Goal: Transaction & Acquisition: Purchase product/service

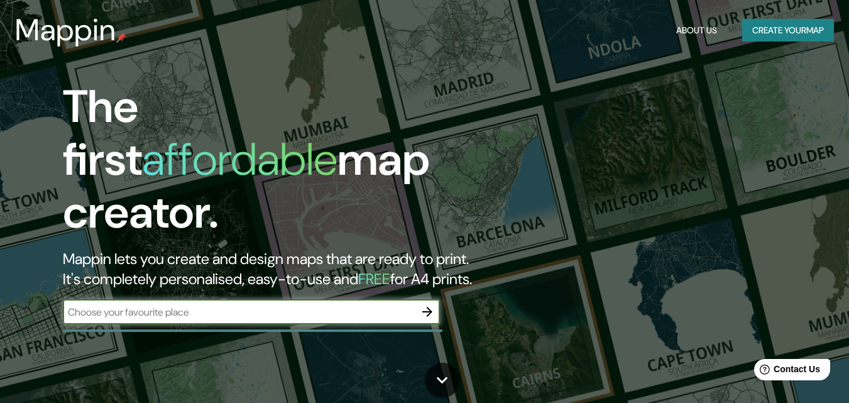
click at [765, 32] on button "Create your map" at bounding box center [788, 30] width 92 height 23
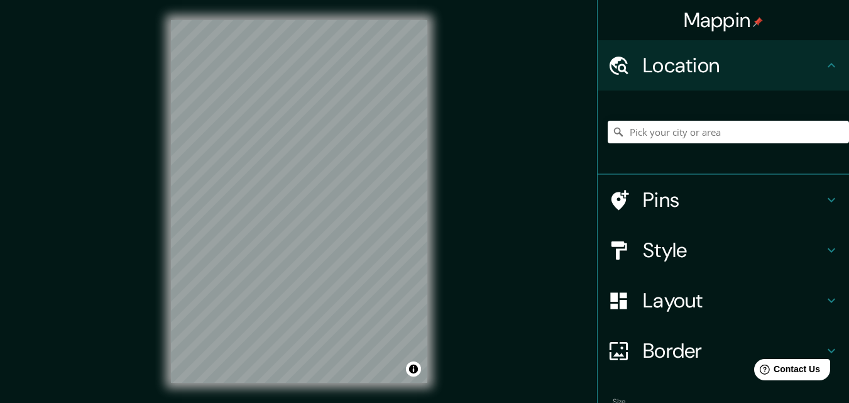
click at [779, 253] on h4 "Style" at bounding box center [733, 250] width 181 height 25
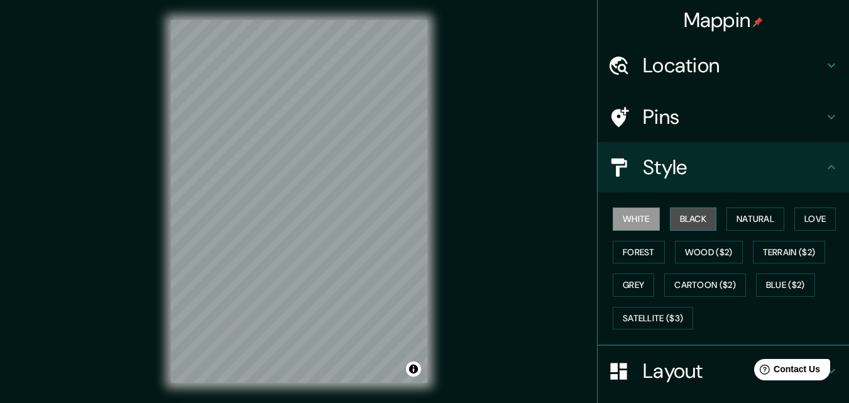
click at [675, 217] on button "Black" at bounding box center [693, 218] width 47 height 23
click at [638, 229] on button "White" at bounding box center [636, 218] width 47 height 23
click at [640, 319] on button "Satellite ($3)" at bounding box center [653, 318] width 80 height 23
click at [634, 210] on button "White" at bounding box center [636, 218] width 47 height 23
click at [755, 217] on button "Natural" at bounding box center [755, 218] width 58 height 23
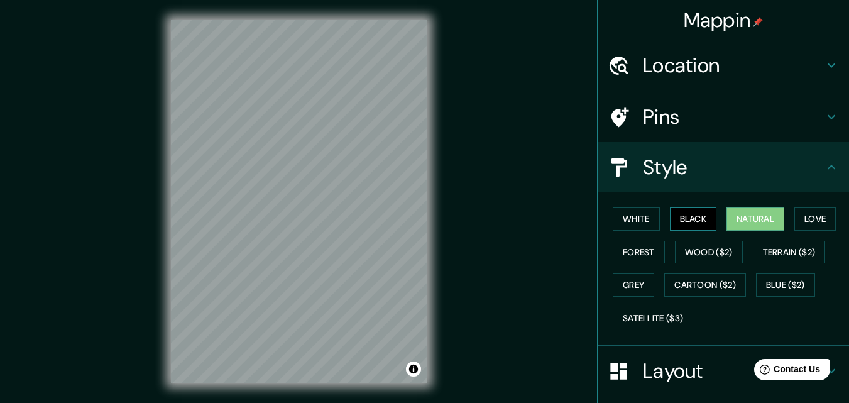
click at [672, 221] on button "Black" at bounding box center [693, 218] width 47 height 23
click at [348, 153] on div at bounding box center [347, 152] width 10 height 10
click at [816, 216] on button "Love" at bounding box center [814, 218] width 41 height 23
click at [767, 214] on button "Natural" at bounding box center [755, 218] width 58 height 23
click at [677, 216] on button "Black" at bounding box center [693, 218] width 47 height 23
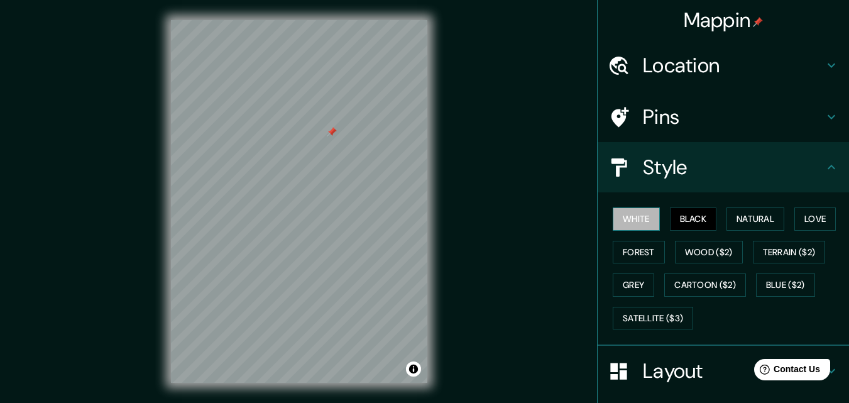
click at [640, 222] on button "White" at bounding box center [636, 218] width 47 height 23
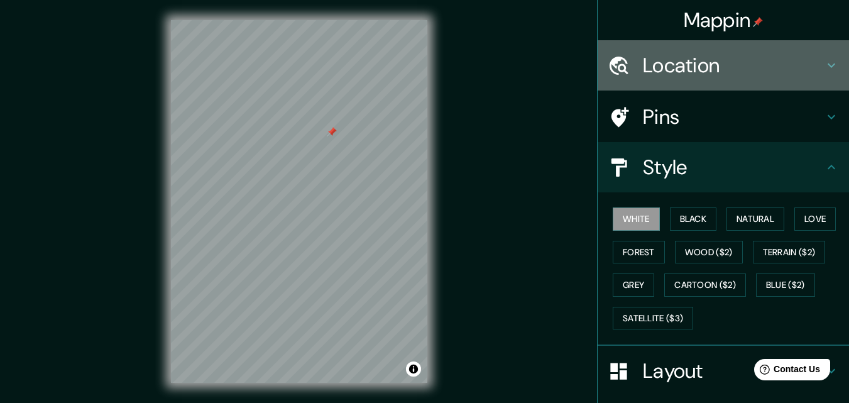
click at [804, 69] on h4 "Location" at bounding box center [733, 65] width 181 height 25
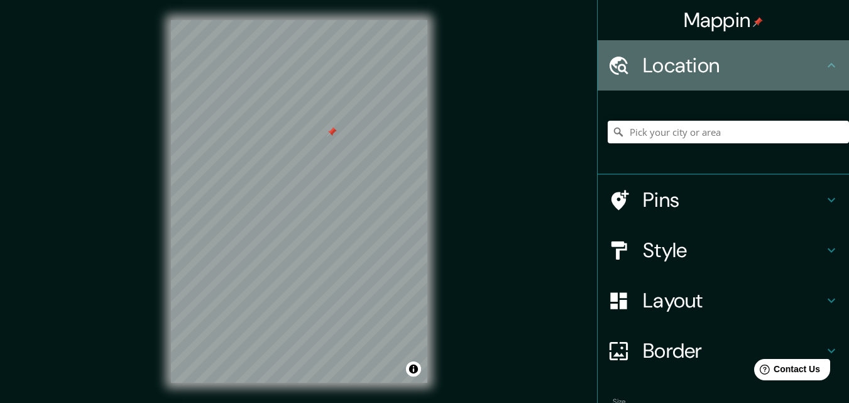
click at [804, 70] on h4 "Location" at bounding box center [733, 65] width 181 height 25
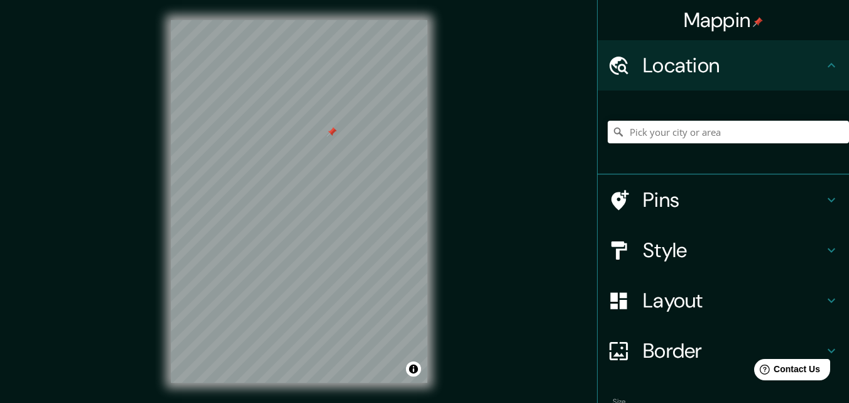
click at [728, 342] on h4 "Border" at bounding box center [733, 350] width 181 height 25
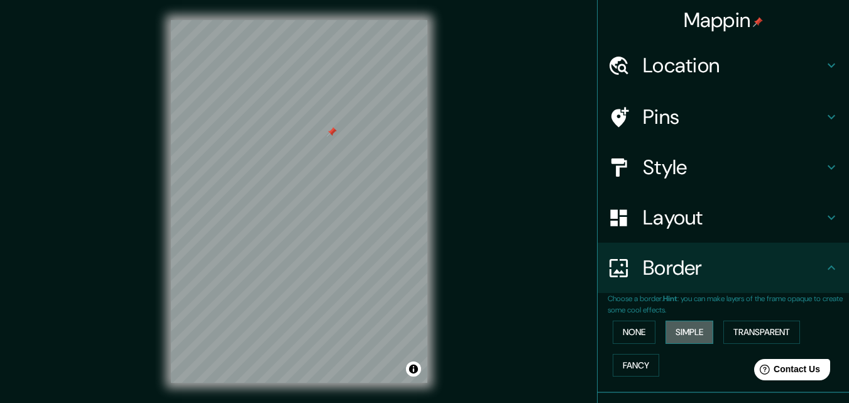
click at [671, 332] on button "Simple" at bounding box center [689, 331] width 48 height 23
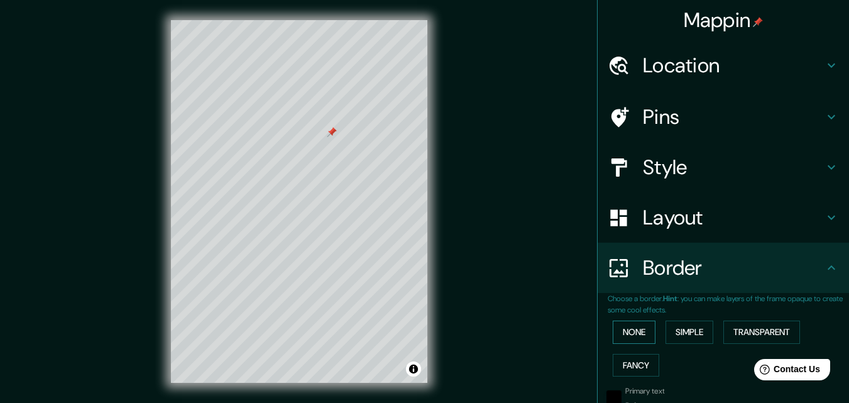
click at [619, 335] on button "None" at bounding box center [634, 331] width 43 height 23
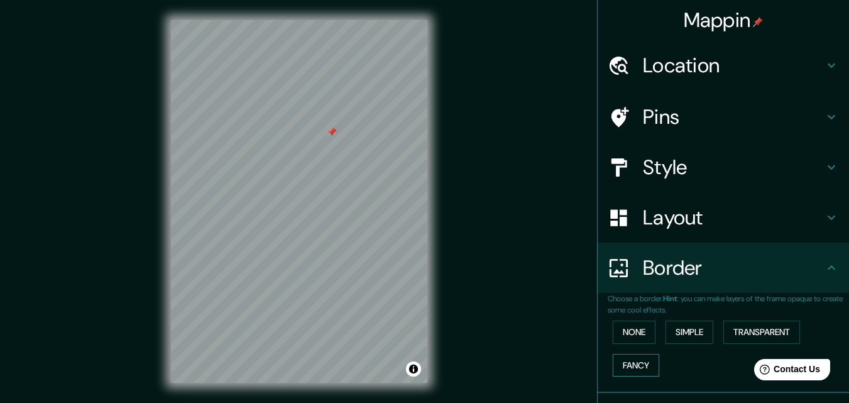
click at [628, 364] on button "Fancy" at bounding box center [636, 365] width 47 height 23
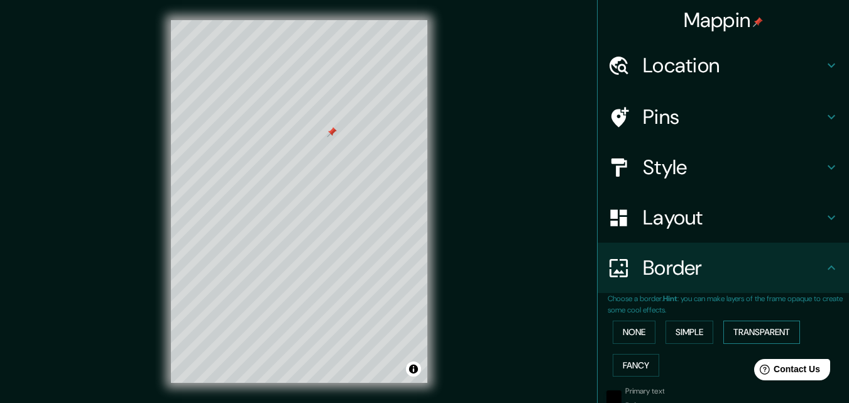
click at [755, 327] on button "Transparent" at bounding box center [761, 331] width 77 height 23
click at [637, 335] on button "None" at bounding box center [634, 331] width 43 height 23
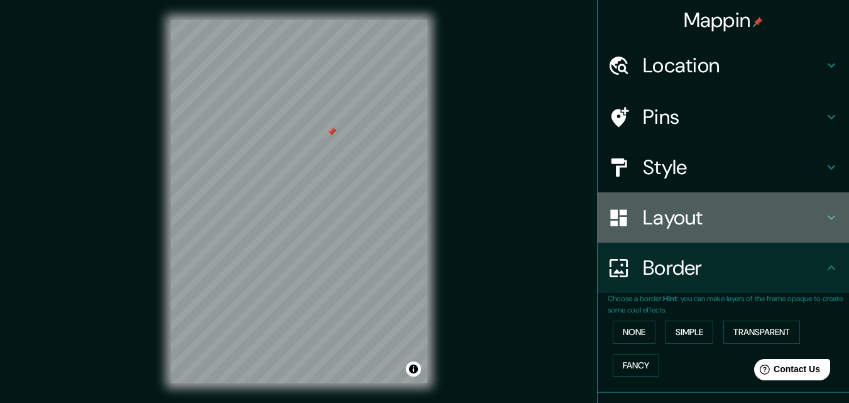
click at [665, 217] on h4 "Layout" at bounding box center [733, 217] width 181 height 25
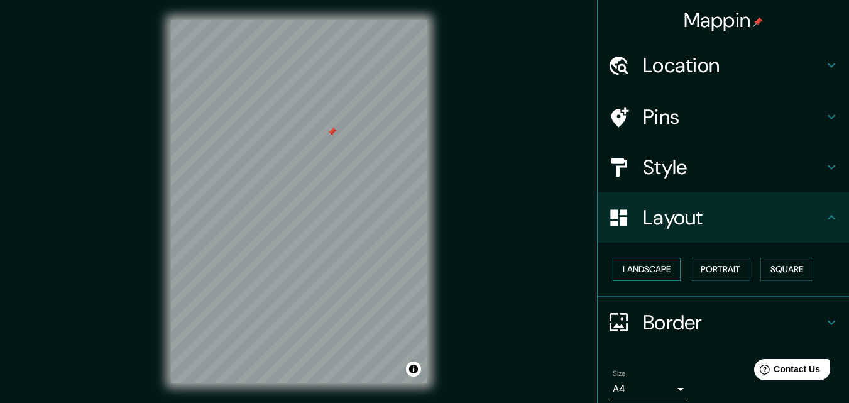
click at [643, 263] on button "Landscape" at bounding box center [647, 269] width 68 height 23
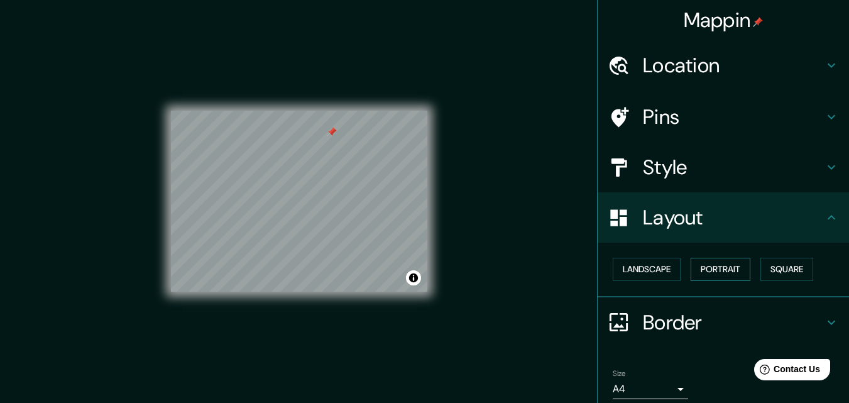
click at [708, 271] on button "Portrait" at bounding box center [721, 269] width 60 height 23
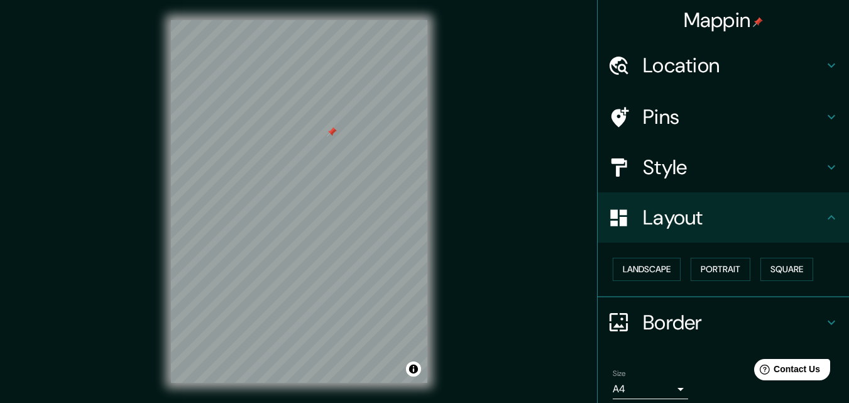
click at [754, 269] on div "Landscape [GEOGRAPHIC_DATA]" at bounding box center [728, 269] width 241 height 33
click at [775, 267] on button "Square" at bounding box center [786, 269] width 53 height 23
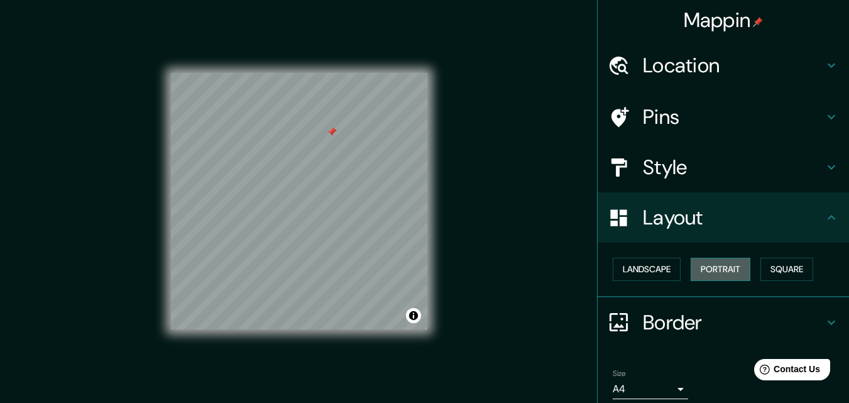
click at [714, 267] on button "Portrait" at bounding box center [721, 269] width 60 height 23
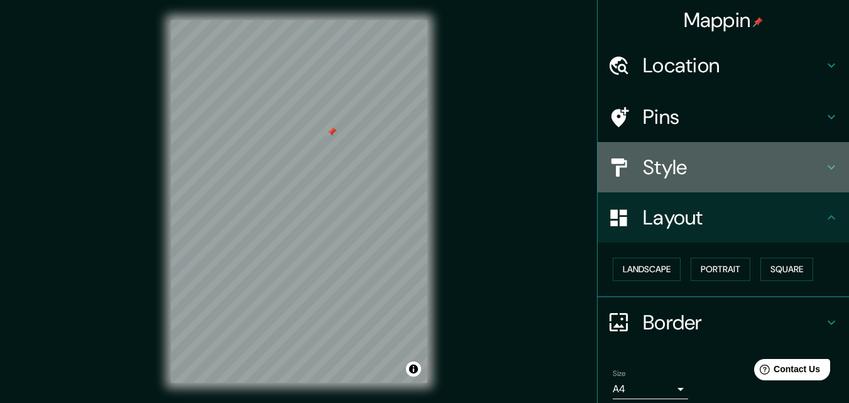
click at [650, 173] on h4 "Style" at bounding box center [733, 167] width 181 height 25
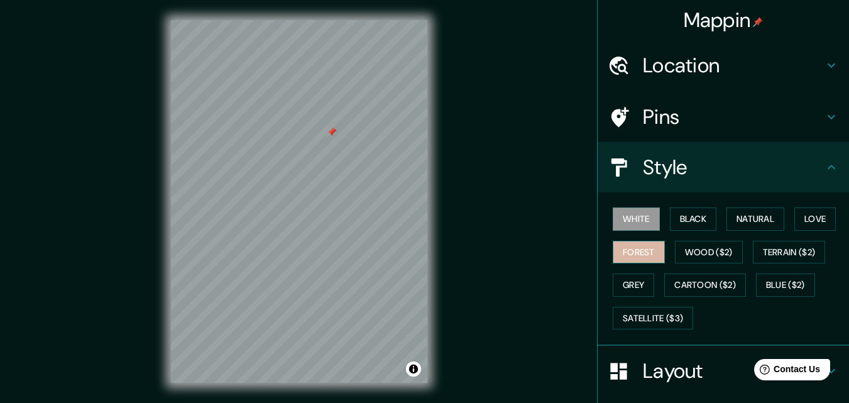
click at [649, 246] on button "Forest" at bounding box center [639, 252] width 52 height 23
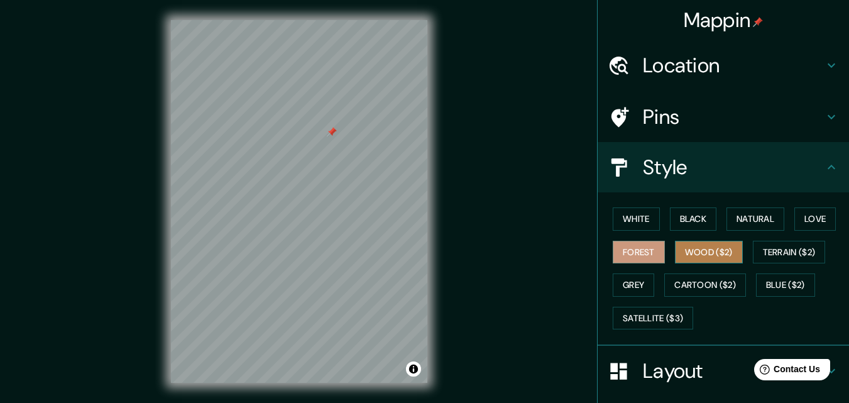
click at [694, 249] on button "Wood ($2)" at bounding box center [709, 252] width 68 height 23
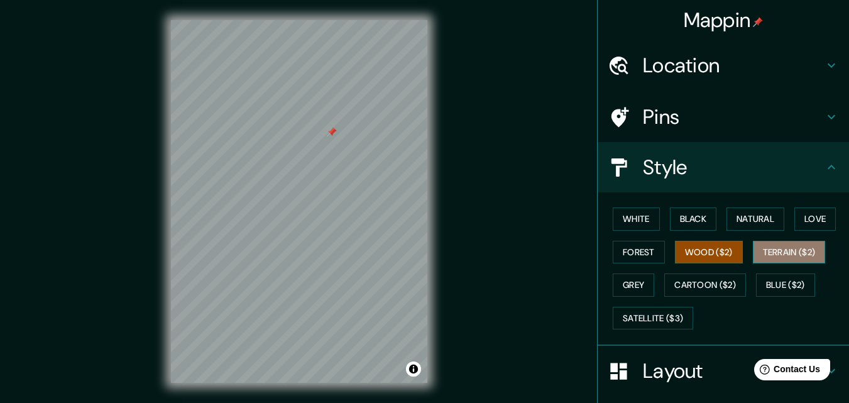
click at [769, 251] on button "Terrain ($2)" at bounding box center [789, 252] width 73 height 23
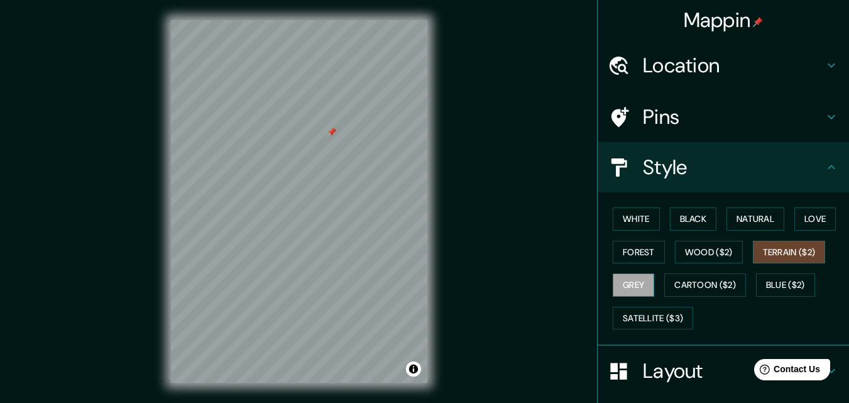
click at [627, 281] on button "Grey" at bounding box center [633, 284] width 41 height 23
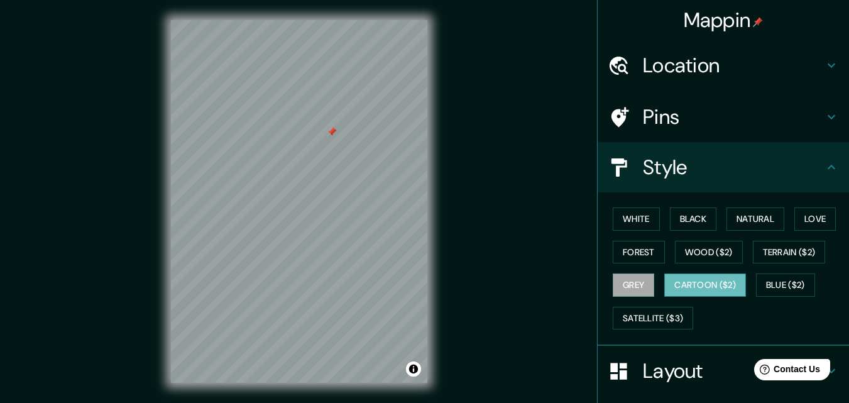
click at [681, 283] on button "Cartoon ($2)" at bounding box center [705, 284] width 82 height 23
click at [788, 283] on button "Blue ($2)" at bounding box center [785, 284] width 59 height 23
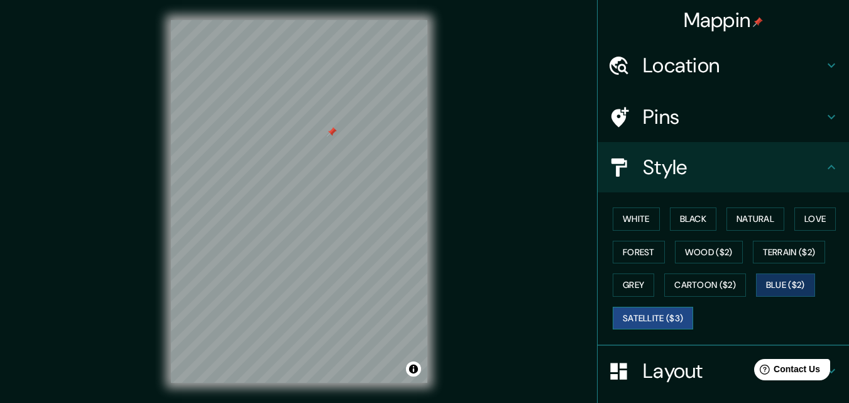
click at [636, 323] on button "Satellite ($3)" at bounding box center [653, 318] width 80 height 23
click at [672, 218] on button "Black" at bounding box center [693, 218] width 47 height 23
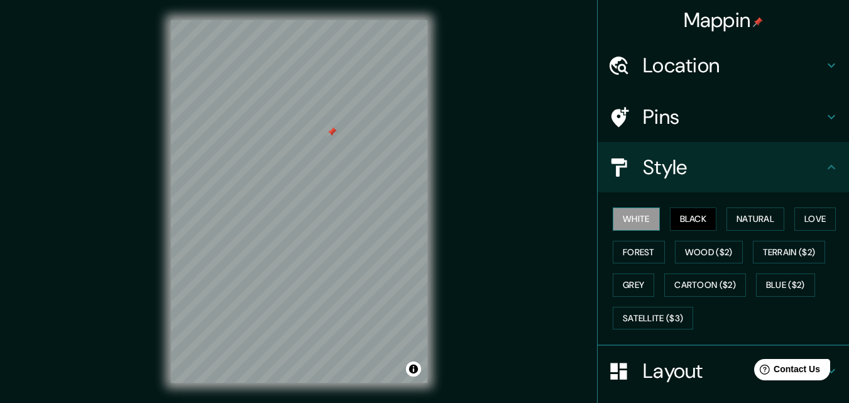
click at [628, 212] on button "White" at bounding box center [636, 218] width 47 height 23
click at [698, 216] on button "Black" at bounding box center [693, 218] width 47 height 23
click at [625, 317] on button "Satellite ($3)" at bounding box center [653, 318] width 80 height 23
click at [618, 222] on button "White" at bounding box center [636, 218] width 47 height 23
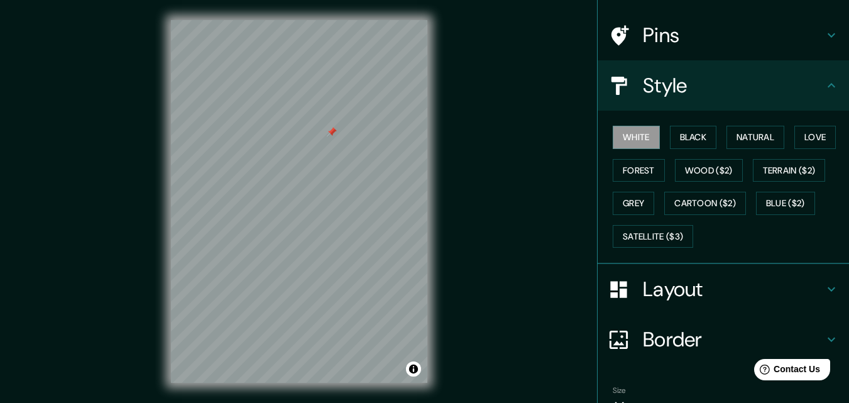
scroll to position [148, 0]
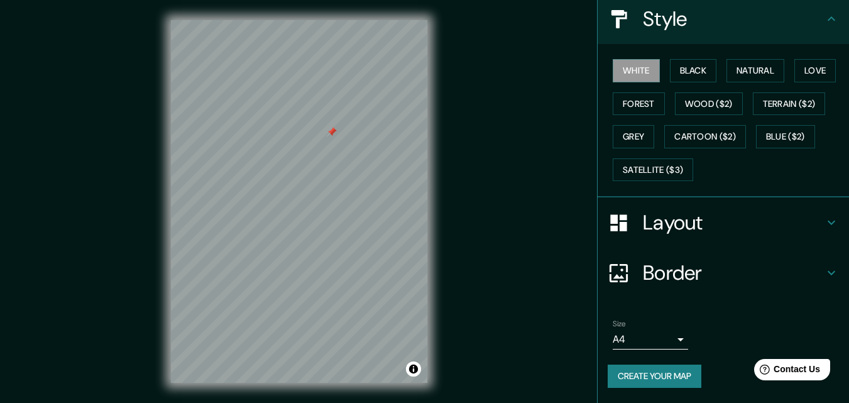
click at [662, 337] on body "Mappin Location Pins Style [PERSON_NAME] Black Natural Love Forest [PERSON_NAME…" at bounding box center [424, 201] width 849 height 403
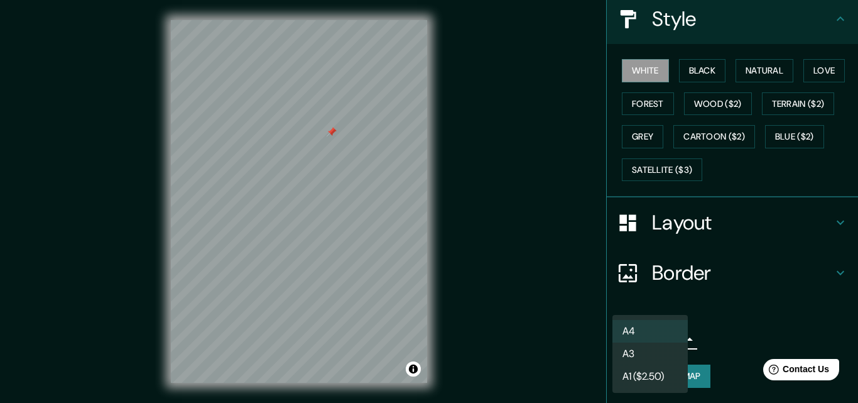
click at [664, 351] on li "A3" at bounding box center [650, 353] width 75 height 23
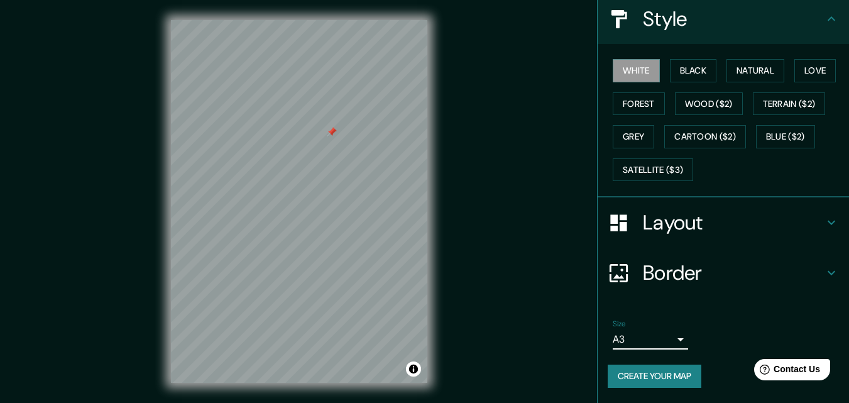
click at [680, 377] on button "Create your map" at bounding box center [655, 375] width 94 height 23
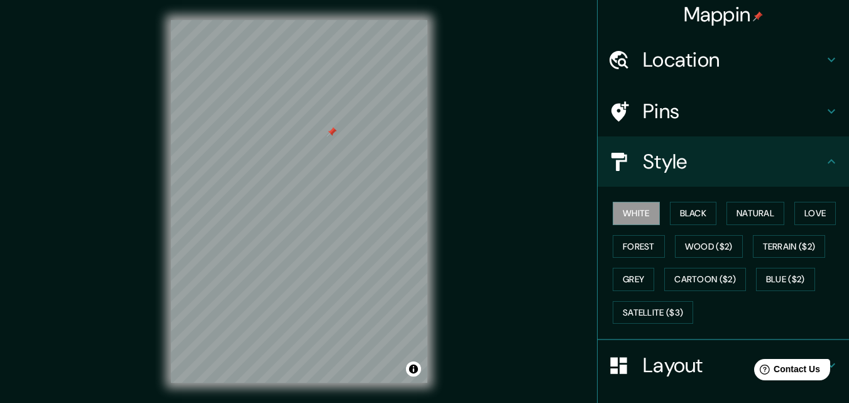
scroll to position [0, 0]
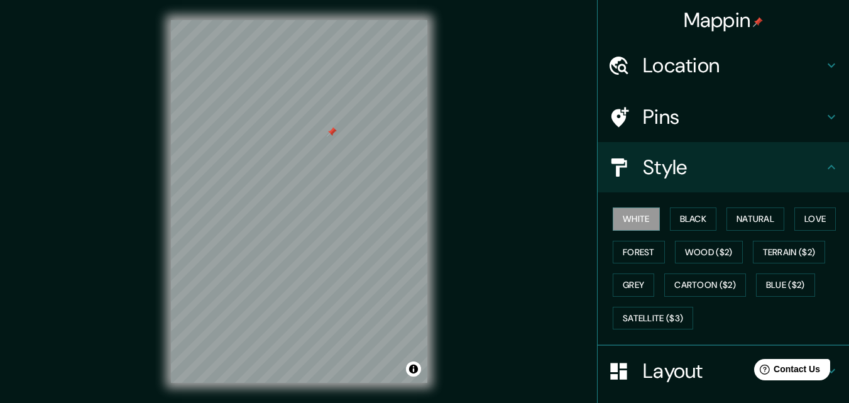
click at [824, 109] on icon at bounding box center [831, 116] width 15 height 15
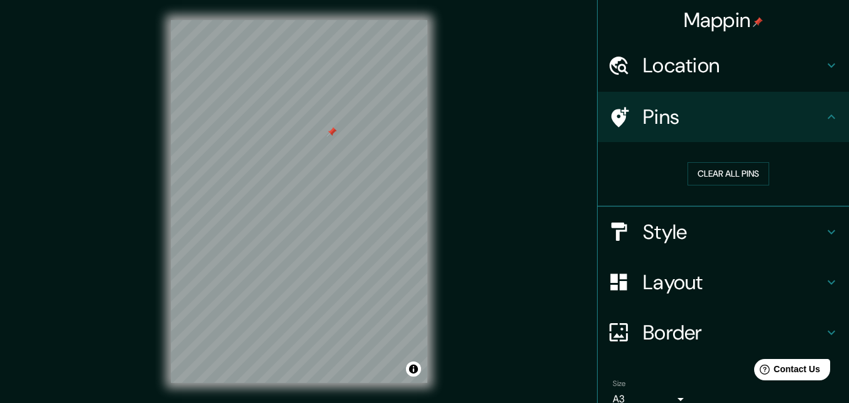
click at [824, 109] on icon at bounding box center [831, 116] width 15 height 15
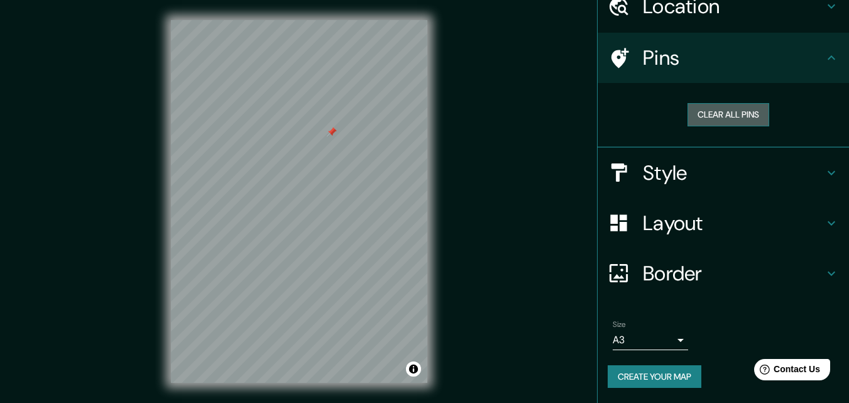
click at [728, 113] on button "Clear all pins" at bounding box center [728, 114] width 82 height 23
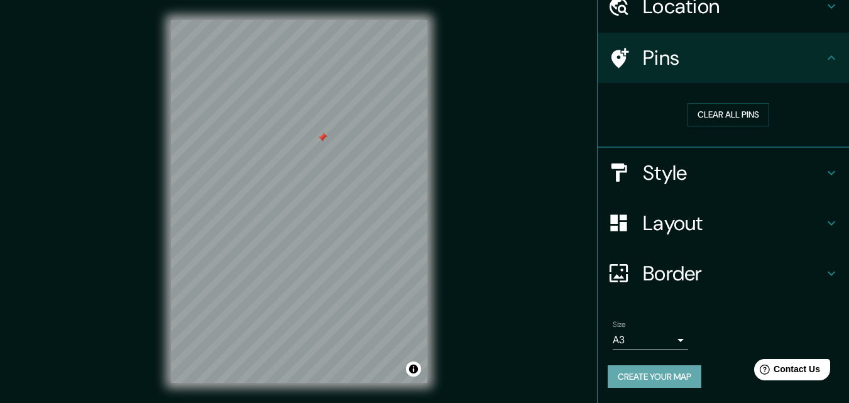
click at [636, 376] on button "Create your map" at bounding box center [655, 376] width 94 height 23
click at [636, 376] on div "Create your map" at bounding box center [723, 376] width 231 height 23
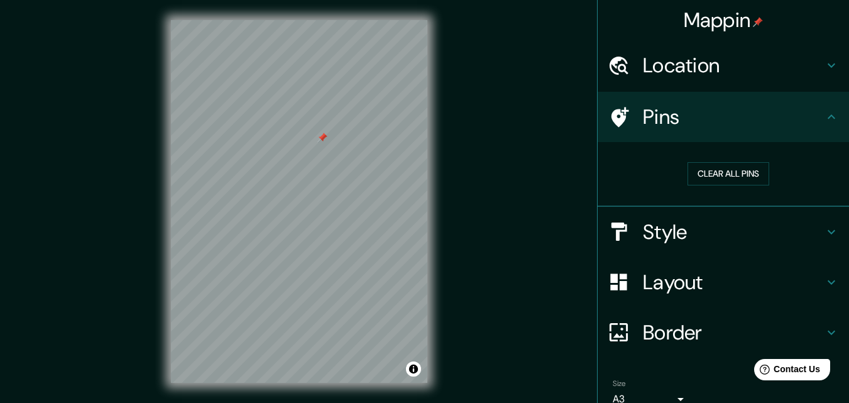
click at [504, 112] on div "Mappin Location Pins Clear all pins Style Layout Border Choose a border. Hint :…" at bounding box center [424, 211] width 849 height 423
click at [829, 116] on icon at bounding box center [831, 116] width 15 height 15
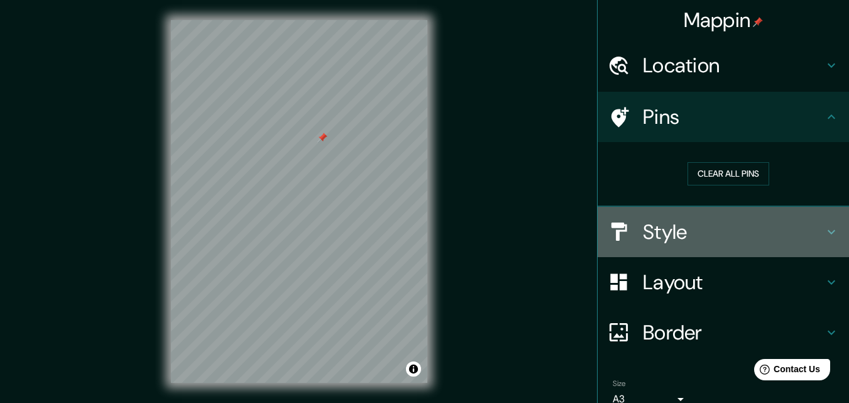
click at [824, 221] on div "Style" at bounding box center [723, 232] width 251 height 50
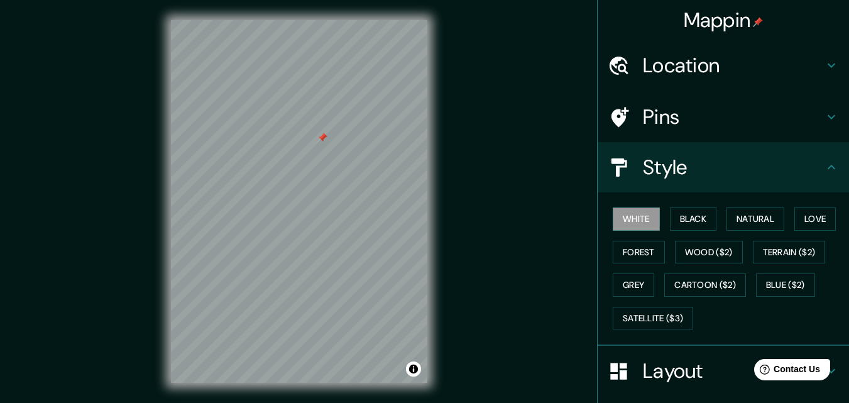
click at [824, 174] on icon at bounding box center [831, 167] width 15 height 15
click at [833, 171] on div "Style" at bounding box center [723, 167] width 251 height 50
click at [824, 158] on div "Style" at bounding box center [723, 167] width 251 height 50
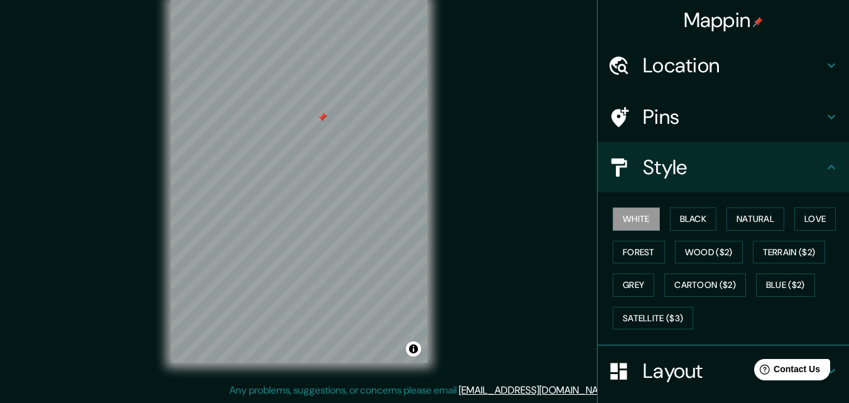
drag, startPoint x: 838, startPoint y: 195, endPoint x: 831, endPoint y: 251, distance: 56.4
click at [831, 251] on div "White Black Natural Love Forest Wood ($2) Terrain ($2) Grey Cartoon ($2) Blue (…" at bounding box center [723, 268] width 251 height 153
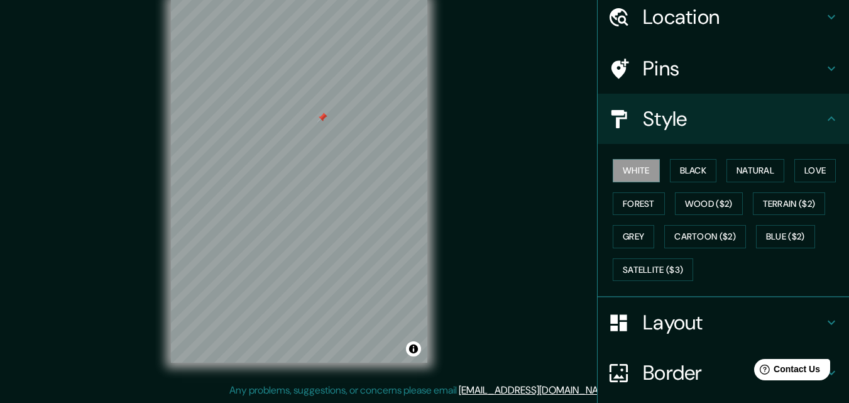
scroll to position [60, 0]
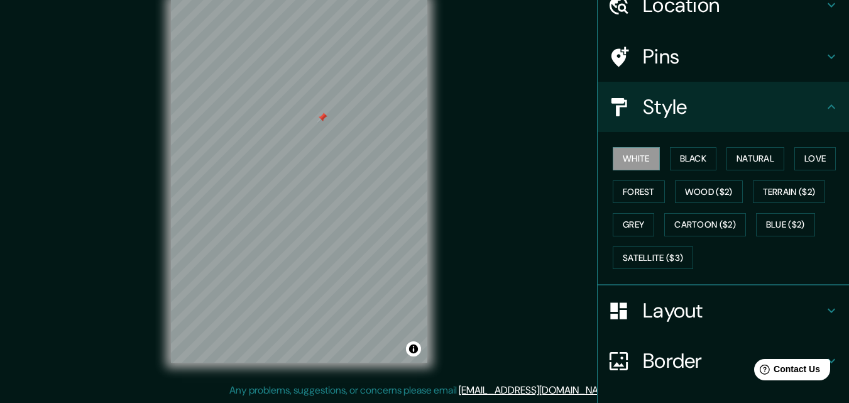
click at [812, 111] on h4 "Style" at bounding box center [733, 106] width 181 height 25
click at [824, 102] on icon at bounding box center [831, 106] width 15 height 15
click at [824, 305] on icon at bounding box center [831, 310] width 15 height 15
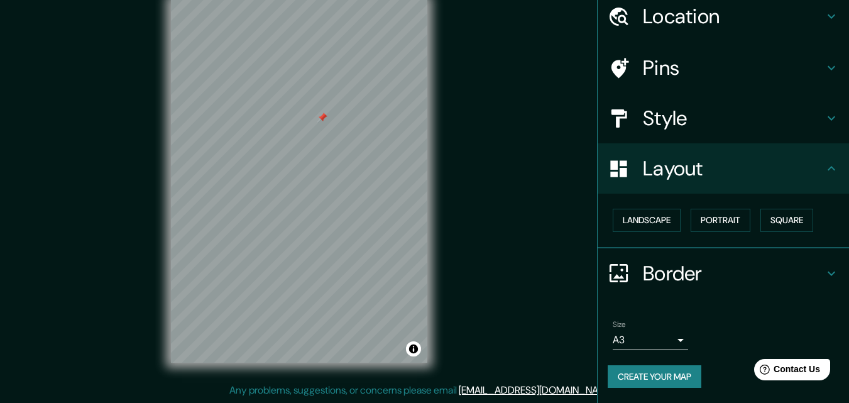
scroll to position [49, 0]
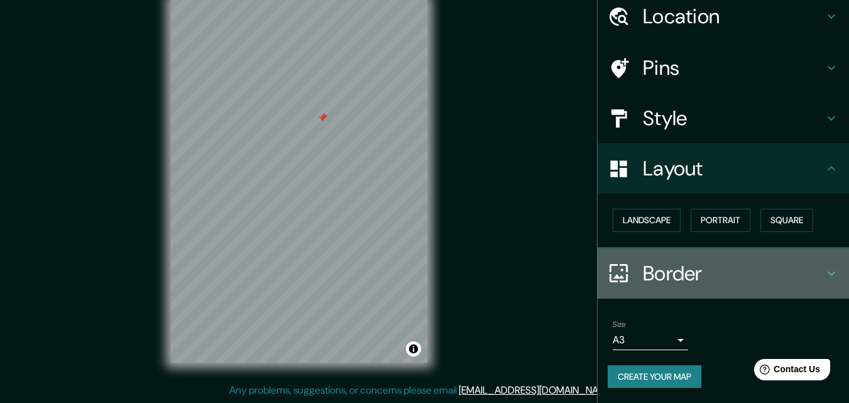
click at [829, 274] on div "Border" at bounding box center [723, 273] width 251 height 50
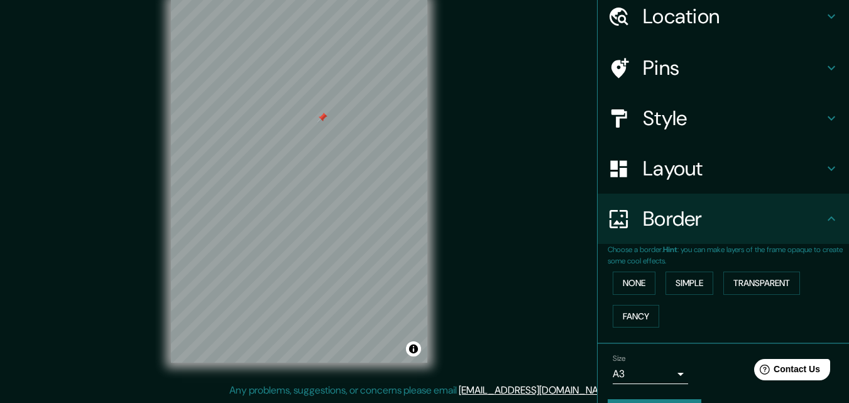
click at [649, 376] on body "Mappin Location Pins Style Layout Border Choose a border. Hint : you can make l…" at bounding box center [424, 181] width 849 height 403
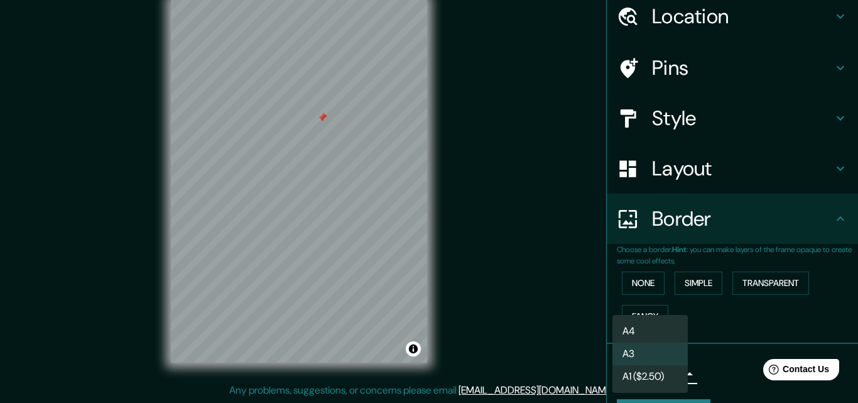
click at [653, 327] on li "A4" at bounding box center [650, 331] width 75 height 23
type input "single"
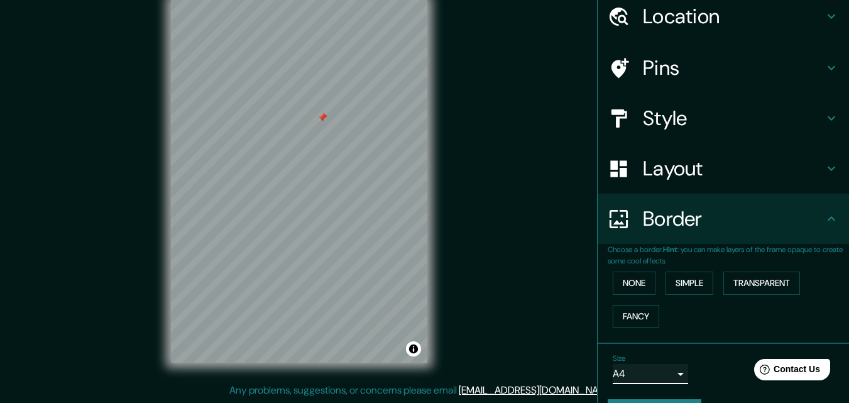
scroll to position [84, 0]
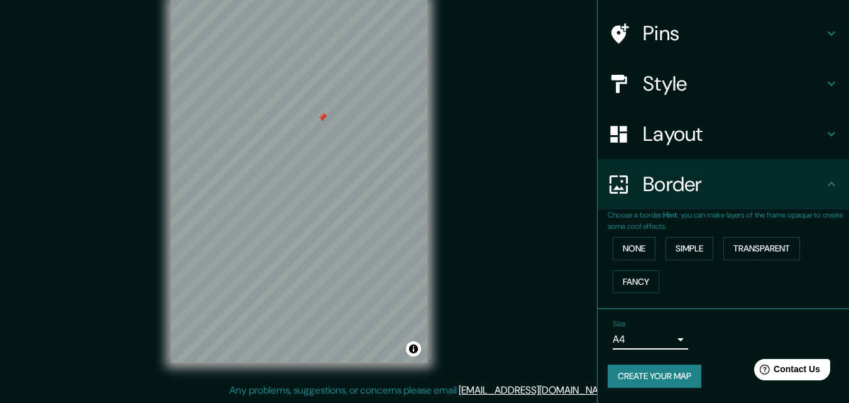
click at [676, 375] on button "Create your map" at bounding box center [655, 375] width 94 height 23
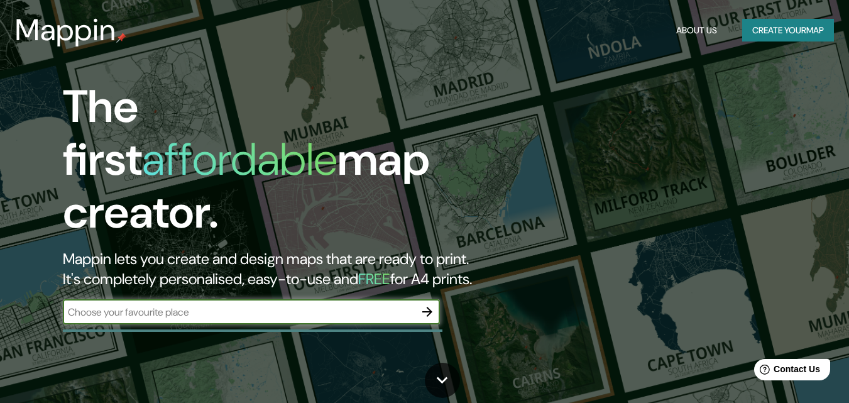
click at [792, 26] on button "Create your map" at bounding box center [788, 30] width 92 height 23
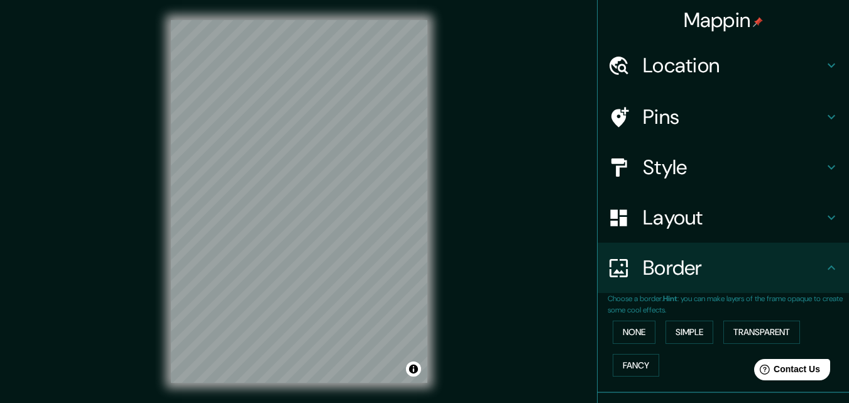
click at [743, 74] on h4 "Location" at bounding box center [733, 65] width 181 height 25
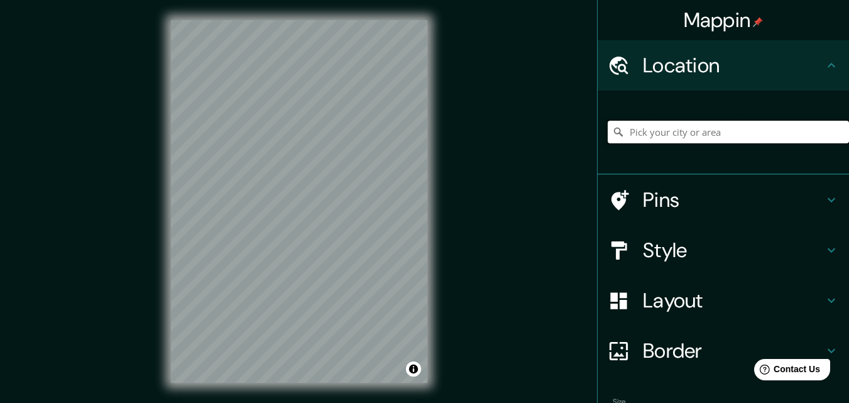
click at [724, 128] on input "Pick your city or area" at bounding box center [728, 132] width 241 height 23
click at [724, 128] on input "c" at bounding box center [728, 132] width 241 height 23
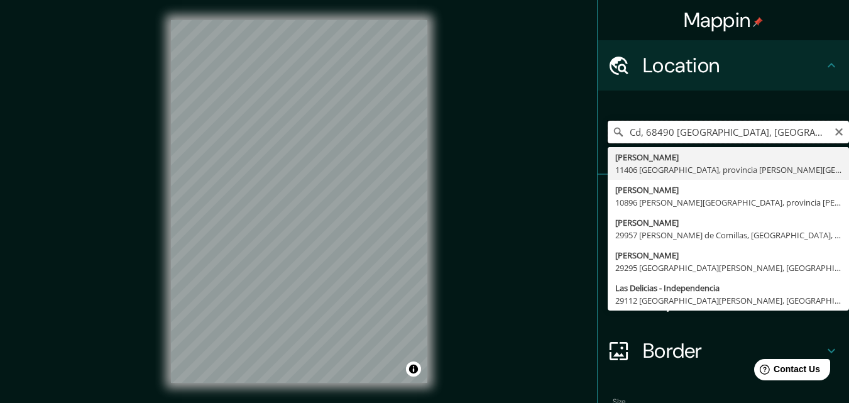
drag, startPoint x: 762, startPoint y: 131, endPoint x: 636, endPoint y: 124, distance: 126.5
click at [636, 124] on input "Cd, 68490 [GEOGRAPHIC_DATA], [GEOGRAPHIC_DATA]" at bounding box center [728, 132] width 241 height 23
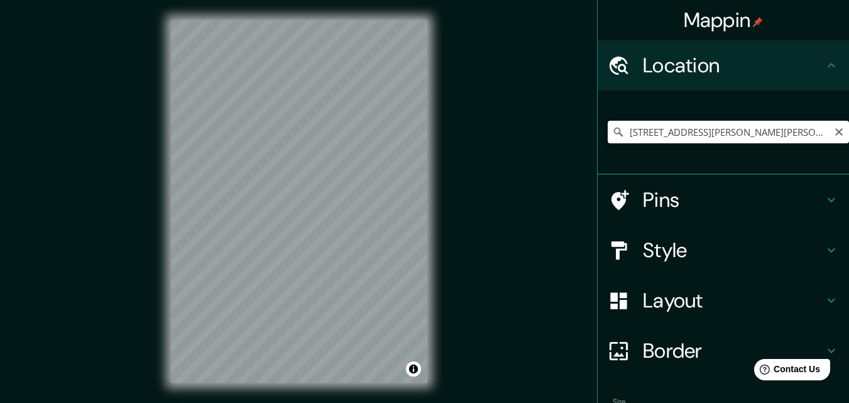
drag, startPoint x: 688, startPoint y: 131, endPoint x: 805, endPoint y: 133, distance: 116.9
click at [805, 133] on input "[STREET_ADDRESS][PERSON_NAME][PERSON_NAME]" at bounding box center [728, 132] width 241 height 23
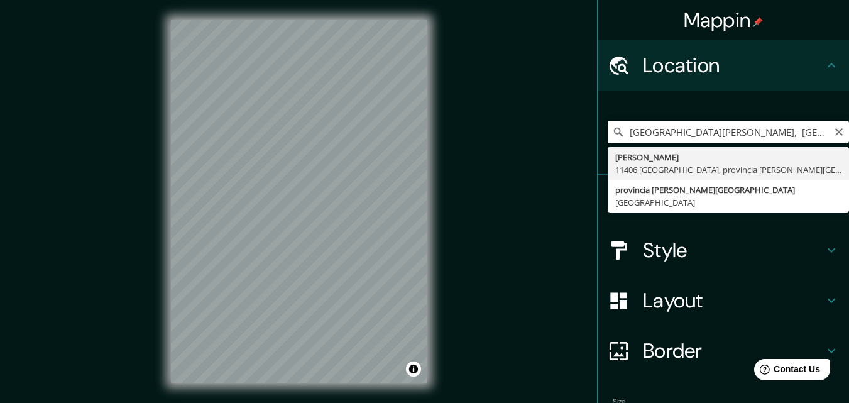
drag, startPoint x: 690, startPoint y: 134, endPoint x: 794, endPoint y: 134, distance: 104.3
click at [794, 134] on input "[GEOGRAPHIC_DATA][PERSON_NAME], [GEOGRAPHIC_DATA][PERSON_NAME], [GEOGRAPHIC_DAT…" at bounding box center [728, 132] width 241 height 23
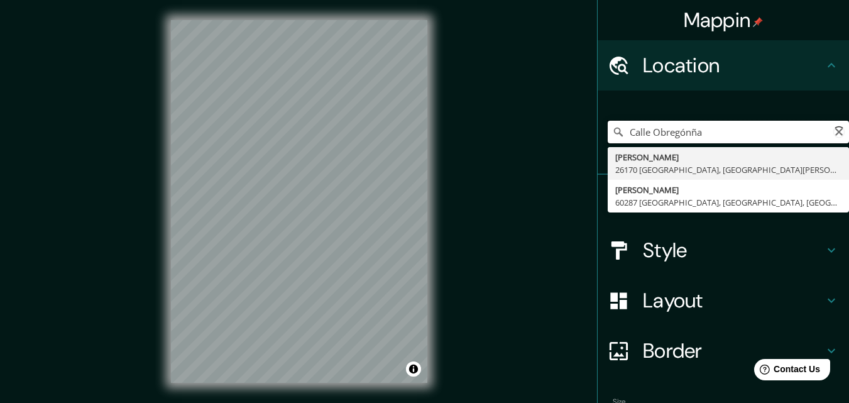
click at [704, 134] on input "Calle Obregónña" at bounding box center [728, 132] width 241 height 23
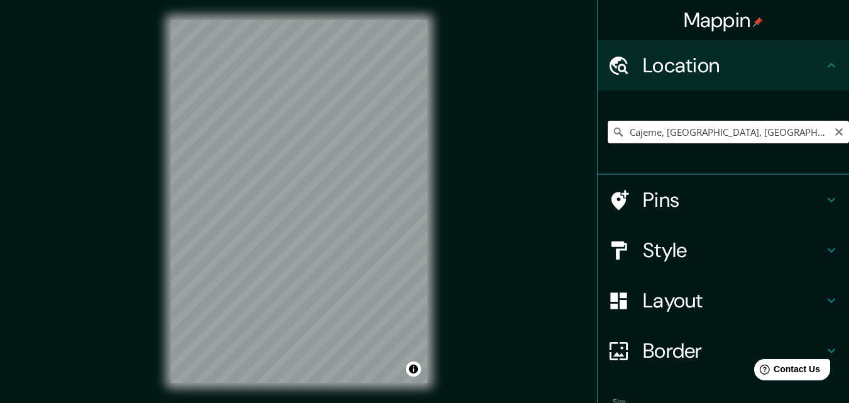
drag, startPoint x: 751, startPoint y: 133, endPoint x: 535, endPoint y: 130, distance: 215.6
click at [535, 130] on div "Mappin Location [GEOGRAPHIC_DATA], [GEOGRAPHIC_DATA], [GEOGRAPHIC_DATA] Pins St…" at bounding box center [424, 211] width 849 height 423
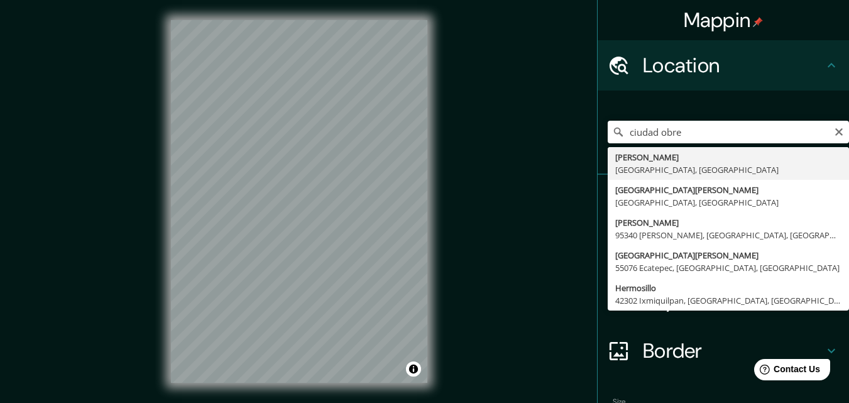
type input "[PERSON_NAME], [GEOGRAPHIC_DATA], [GEOGRAPHIC_DATA]"
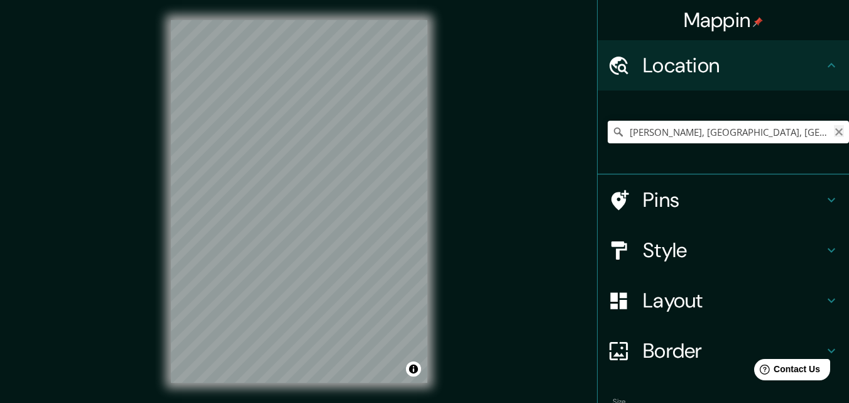
click at [834, 136] on icon "Clear" at bounding box center [839, 132] width 10 height 10
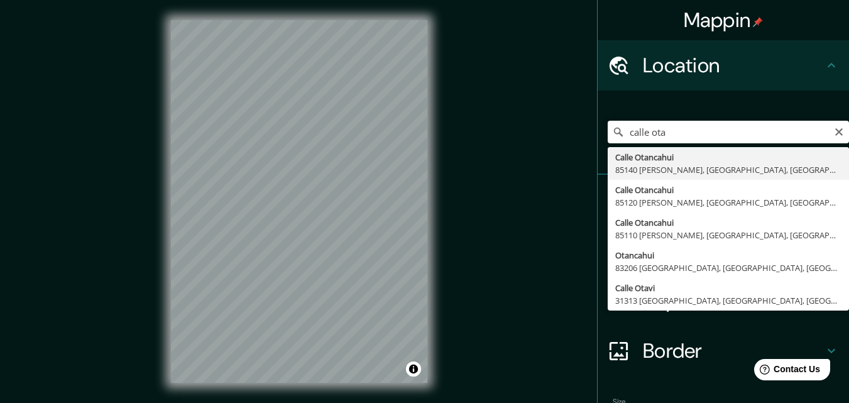
type input "[GEOGRAPHIC_DATA][PERSON_NAME], [GEOGRAPHIC_DATA], [GEOGRAPHIC_DATA]"
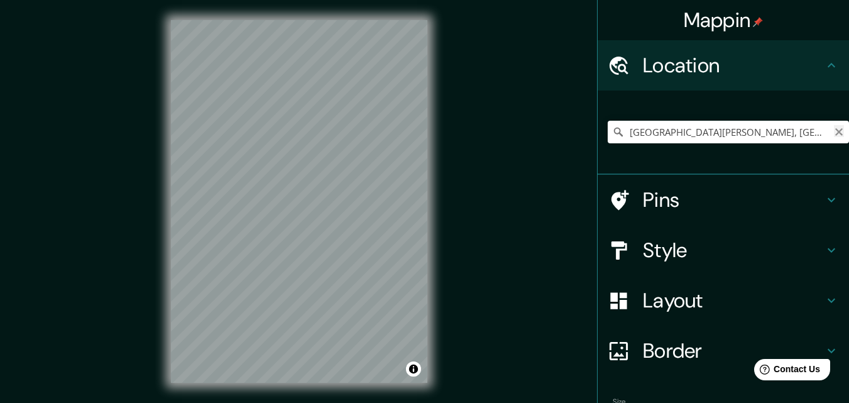
click at [835, 133] on icon "Clear" at bounding box center [839, 132] width 8 height 8
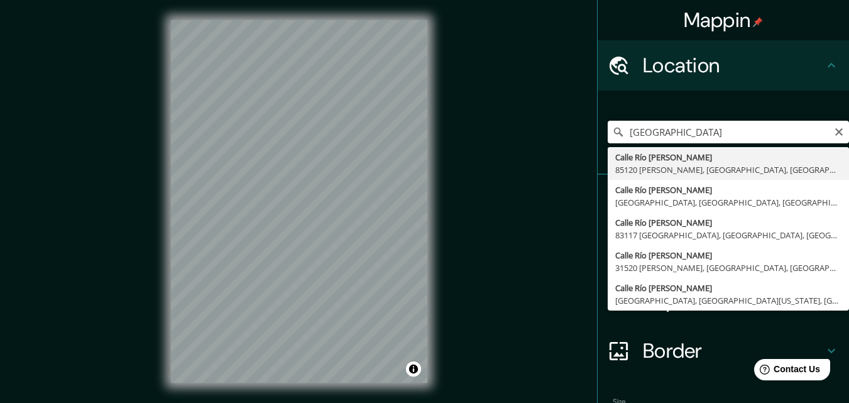
type input "[GEOGRAPHIC_DATA][PERSON_NAME][PERSON_NAME], [GEOGRAPHIC_DATA], [GEOGRAPHIC_DAT…"
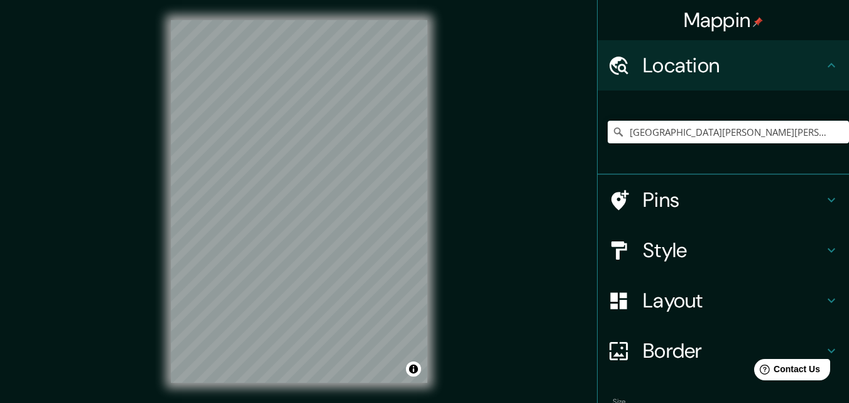
click at [686, 246] on h4 "Style" at bounding box center [733, 250] width 181 height 25
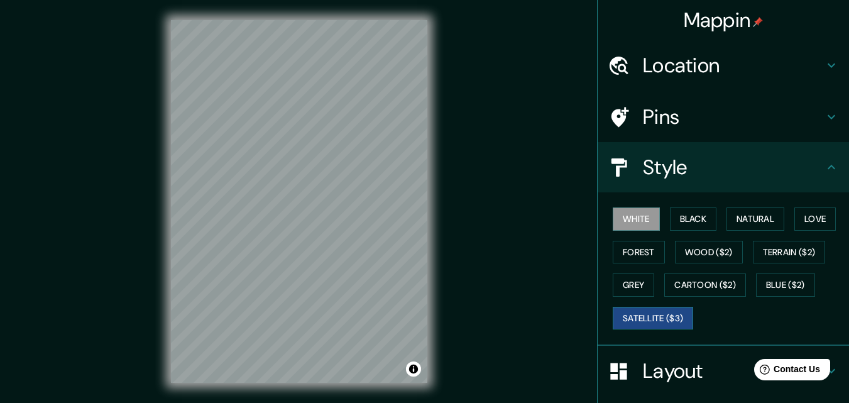
click at [674, 315] on button "Satellite ($3)" at bounding box center [653, 318] width 80 height 23
click at [640, 216] on button "White" at bounding box center [636, 218] width 47 height 23
click at [668, 121] on h4 "Pins" at bounding box center [733, 116] width 181 height 25
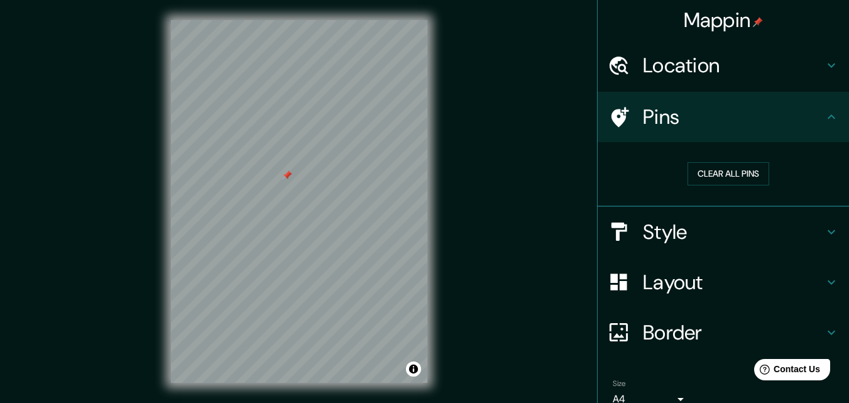
click at [786, 239] on h4 "Style" at bounding box center [733, 231] width 181 height 25
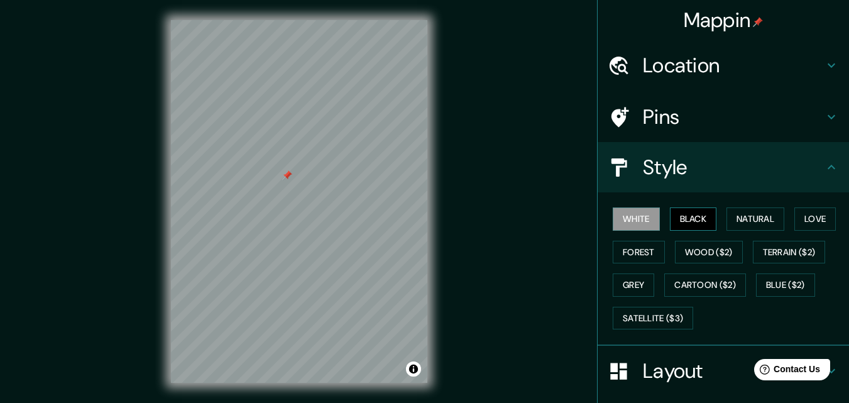
click at [681, 214] on button "Black" at bounding box center [693, 218] width 47 height 23
click at [672, 217] on button "Black" at bounding box center [693, 218] width 47 height 23
click at [621, 225] on button "White" at bounding box center [636, 218] width 47 height 23
click at [670, 221] on button "Black" at bounding box center [693, 218] width 47 height 23
